Goal: Task Accomplishment & Management: Complete application form

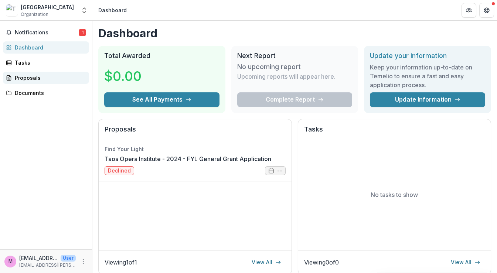
click at [33, 74] on div "Proposals" at bounding box center [49, 78] width 68 height 8
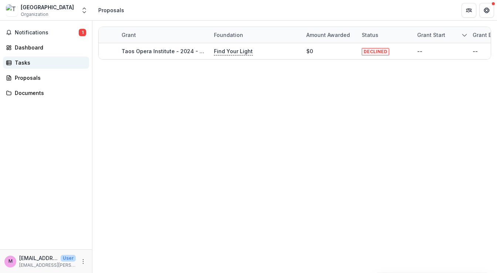
click at [27, 60] on div "Tasks" at bounding box center [49, 63] width 68 height 8
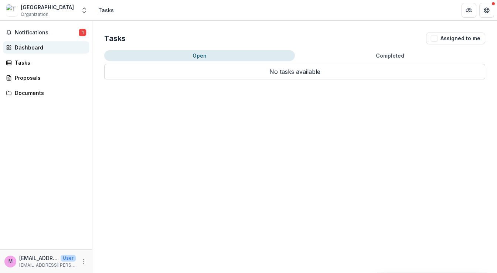
click at [27, 45] on div "Dashboard" at bounding box center [49, 48] width 68 height 8
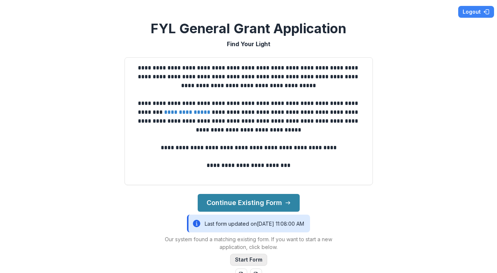
click at [253, 256] on button "Start Form" at bounding box center [248, 260] width 37 height 12
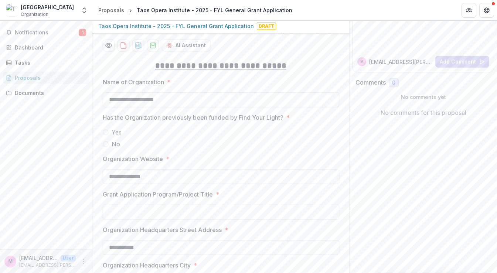
scroll to position [73, 0]
click at [104, 144] on span at bounding box center [106, 144] width 6 height 6
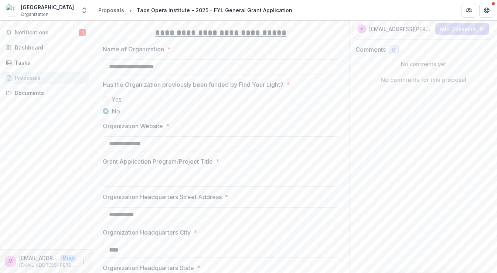
scroll to position [131, 0]
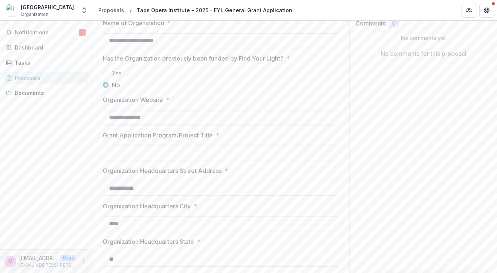
click at [254, 146] on input "Grant Application Program/Project Title *" at bounding box center [221, 152] width 236 height 15
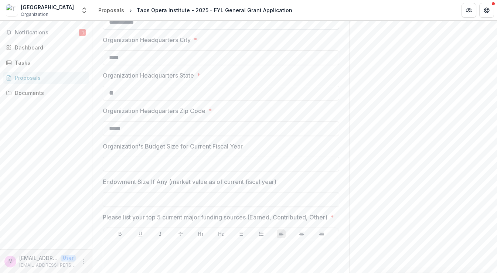
scroll to position [298, 0]
type input "**********"
click at [186, 164] on input "Organization's Budget Size for Current Fiscal Year" at bounding box center [221, 163] width 236 height 15
type input "********"
click at [179, 196] on input "Endowment Size If Any (market value as of current fiscal year)" at bounding box center [221, 198] width 236 height 15
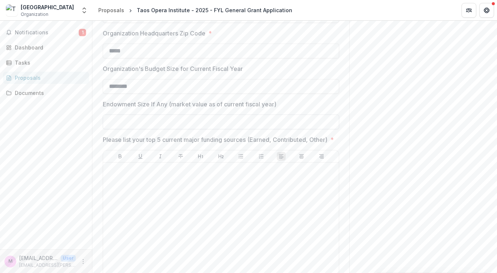
scroll to position [376, 0]
type input "**"
click at [72, 220] on div "Notifications 1 Dashboard Tasks Proposals Documents" at bounding box center [46, 135] width 92 height 229
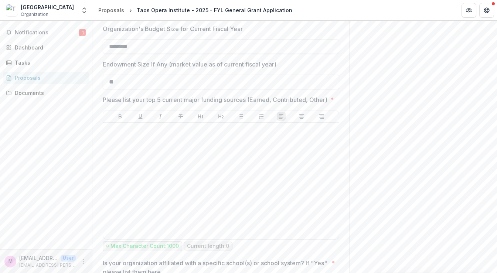
scroll to position [429, 0]
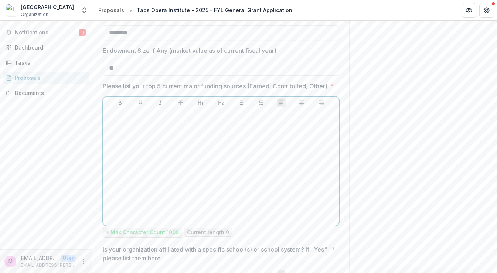
click at [175, 134] on div at bounding box center [221, 167] width 230 height 111
click at [120, 131] on p "**********" at bounding box center [153, 129] width 69 height 6
click at [126, 134] on li at bounding box center [225, 129] width 221 height 10
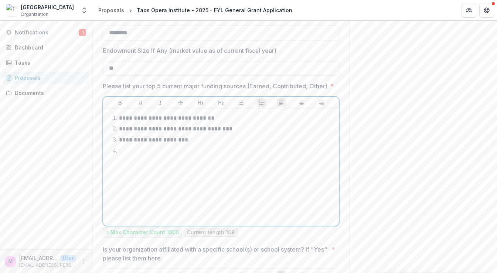
click at [132, 156] on li at bounding box center [225, 151] width 221 height 10
